Goal: Task Accomplishment & Management: Manage account settings

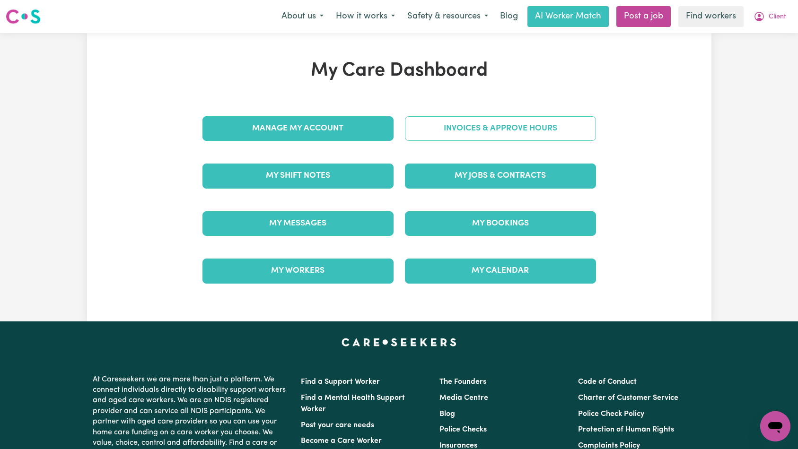
click at [515, 133] on link "Invoices & Approve Hours" at bounding box center [500, 128] width 191 height 25
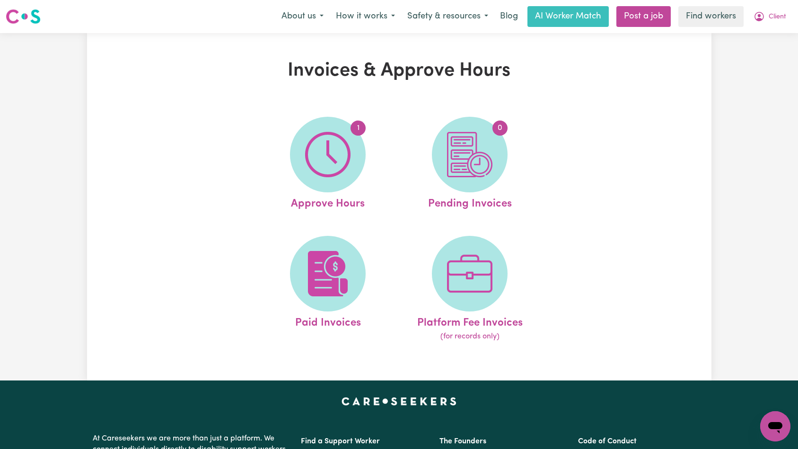
click at [348, 155] on img at bounding box center [327, 154] width 45 height 45
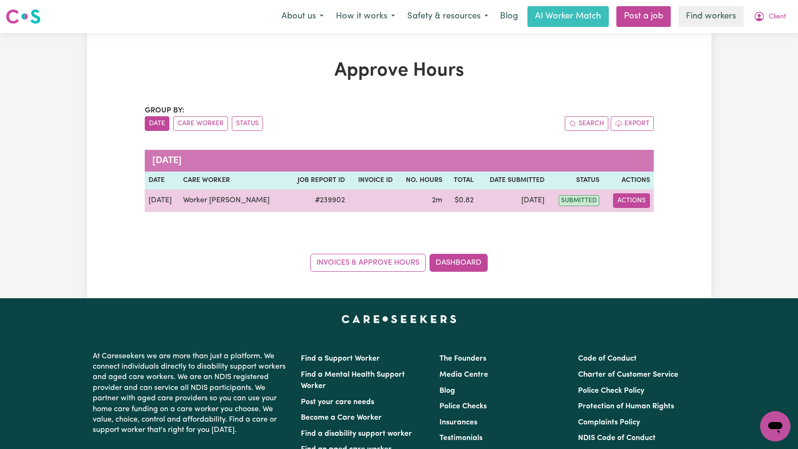
click at [629, 201] on button "Actions" at bounding box center [631, 200] width 37 height 15
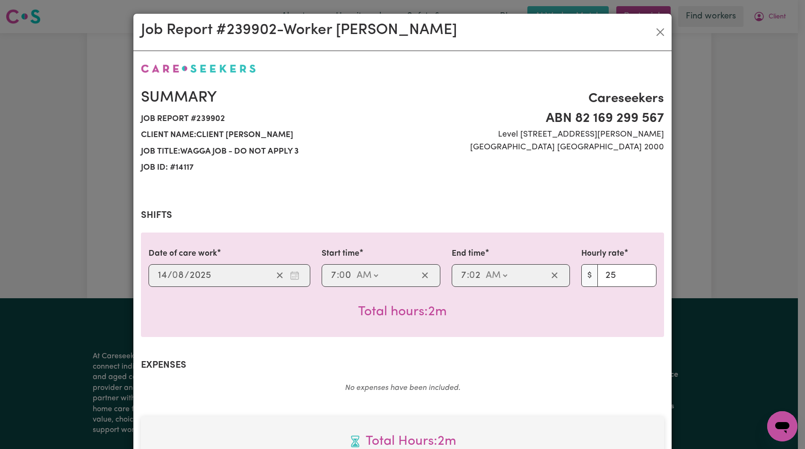
scroll to position [280, 0]
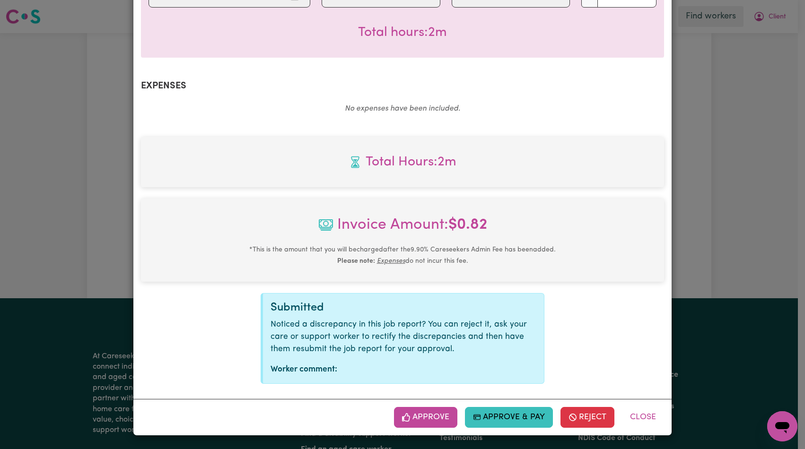
click at [425, 409] on button "Approve" at bounding box center [425, 417] width 63 height 21
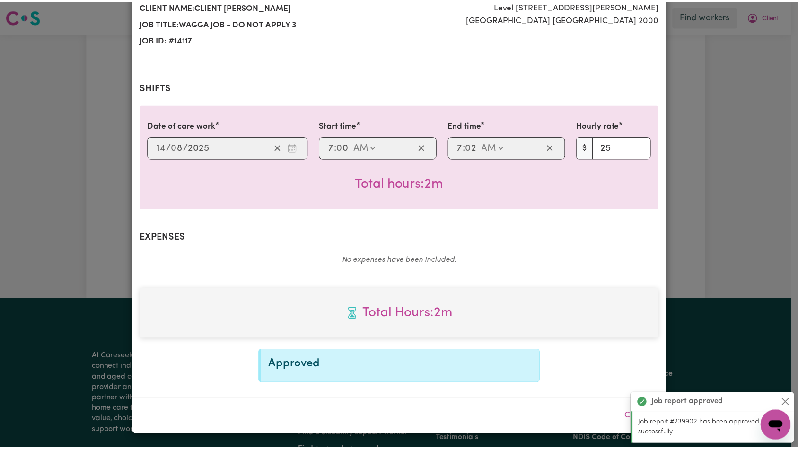
scroll to position [0, 0]
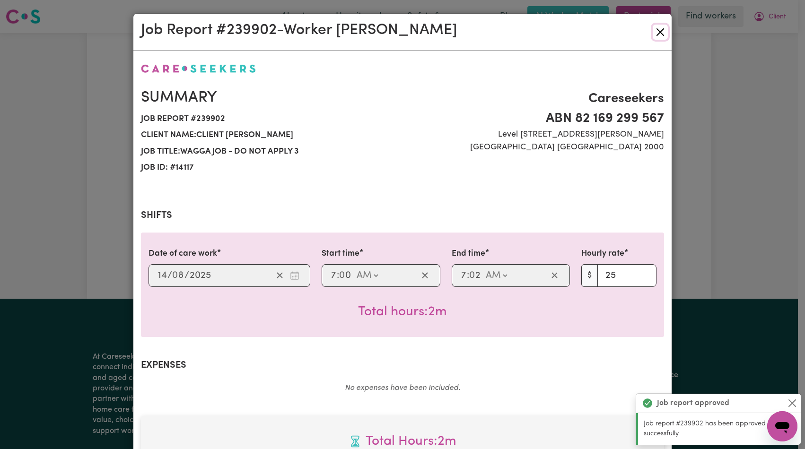
click at [654, 37] on button "Close" at bounding box center [660, 32] width 15 height 15
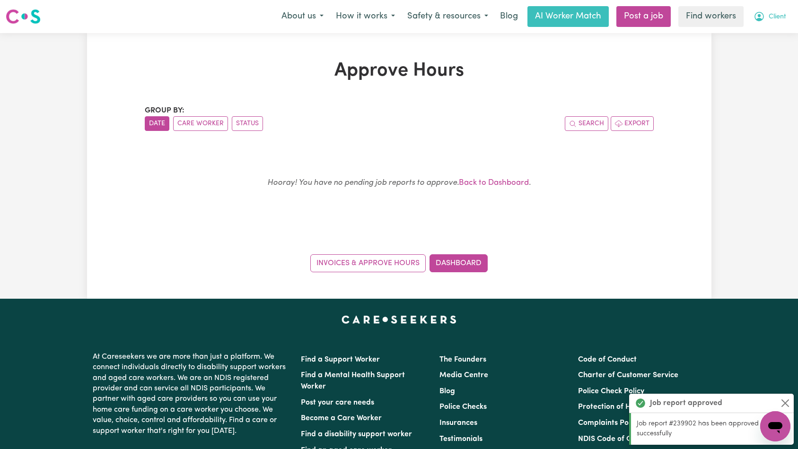
click at [764, 21] on icon "My Account" at bounding box center [758, 16] width 11 height 11
click at [764, 36] on link "My Dashboard" at bounding box center [754, 37] width 75 height 18
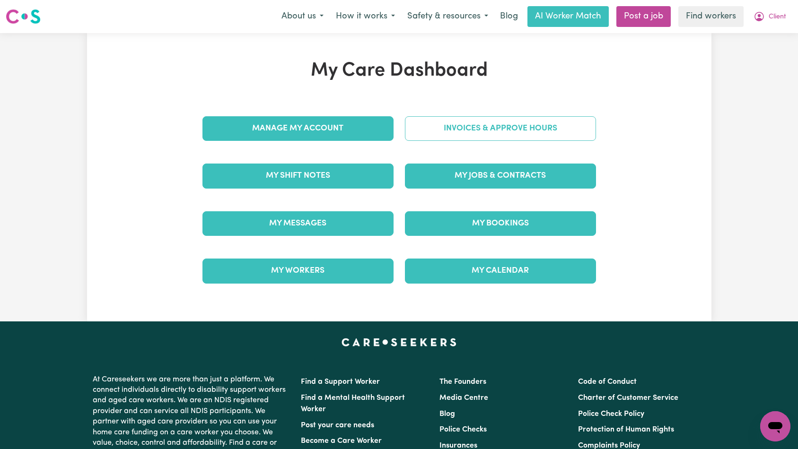
click at [528, 131] on link "Invoices & Approve Hours" at bounding box center [500, 128] width 191 height 25
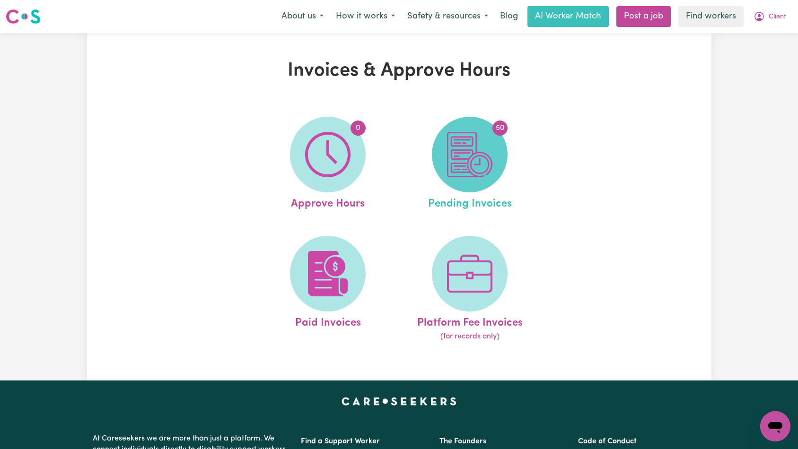
click at [475, 140] on img at bounding box center [469, 154] width 45 height 45
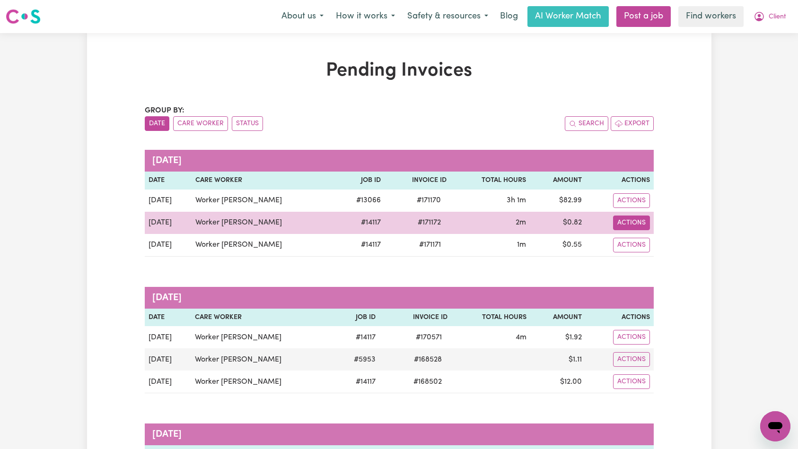
click at [629, 208] on button "Actions" at bounding box center [631, 200] width 37 height 15
click at [642, 246] on link "Download Invoice" at bounding box center [664, 245] width 87 height 19
